Goal: Task Accomplishment & Management: Manage account settings

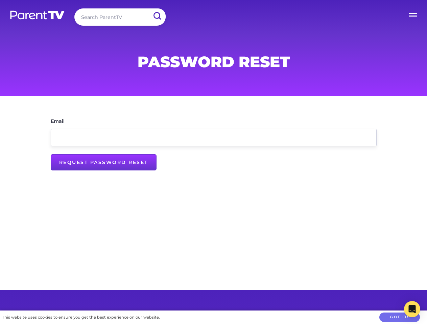
click at [103, 162] on input "Request Password Reset" at bounding box center [104, 162] width 106 height 16
type input "Send password reset email..."
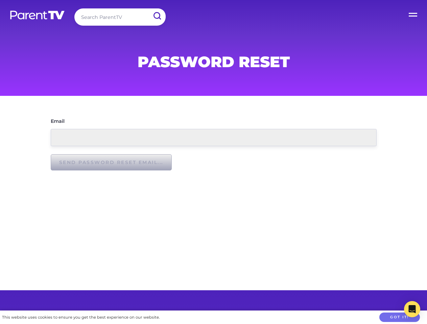
click at [399, 317] on button "Got it!" at bounding box center [399, 318] width 41 height 10
click at [412, 309] on icon "Open Intercom Messenger" at bounding box center [411, 309] width 7 height 8
